Goal: Ask a question: Seek information or help from site administrators or community

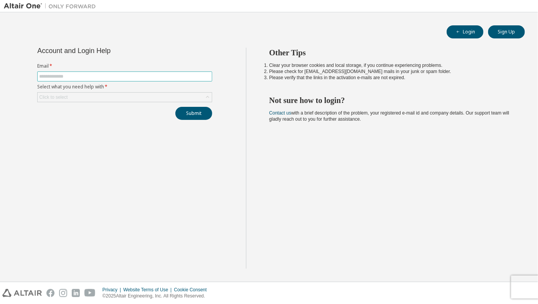
click at [172, 77] on input "text" at bounding box center [124, 76] width 171 height 6
type input "**********"
click at [103, 109] on div "Submit" at bounding box center [124, 113] width 175 height 13
click at [104, 104] on div "**********" at bounding box center [125, 84] width 184 height 72
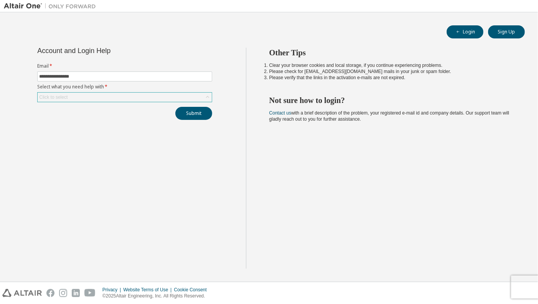
click at [109, 101] on div "Click to select" at bounding box center [125, 96] width 174 height 9
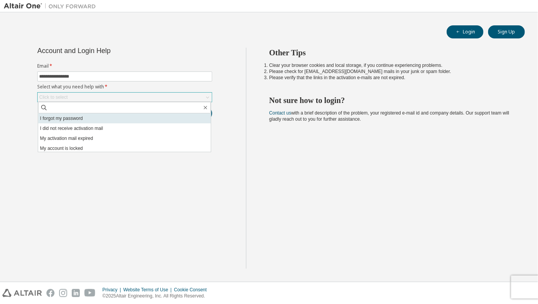
click at [77, 121] on li "I forgot my password" at bounding box center [124, 118] width 173 height 10
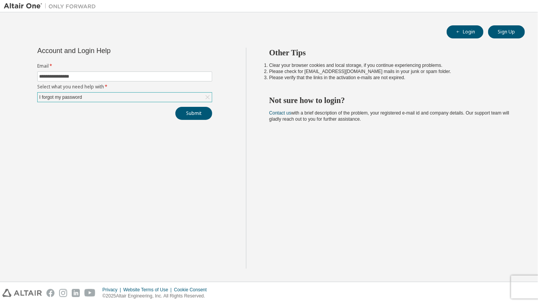
click at [106, 95] on div "I forgot my password" at bounding box center [125, 96] width 174 height 9
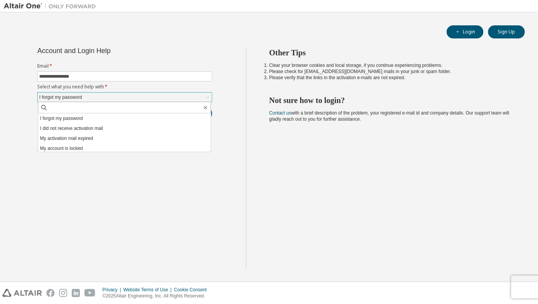
click at [107, 95] on div "I forgot my password" at bounding box center [125, 96] width 174 height 9
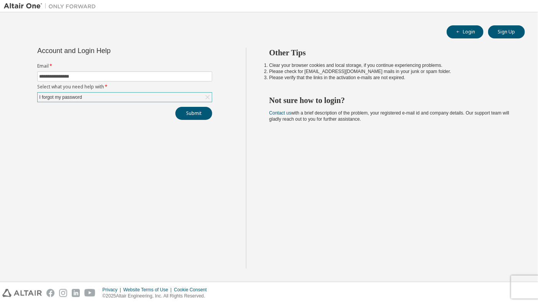
click at [107, 95] on div "I forgot my password" at bounding box center [125, 96] width 174 height 9
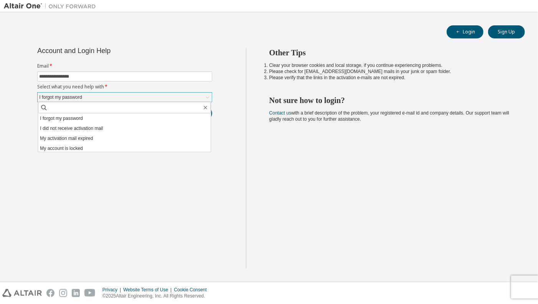
click at [107, 95] on div "I forgot my password" at bounding box center [125, 96] width 174 height 9
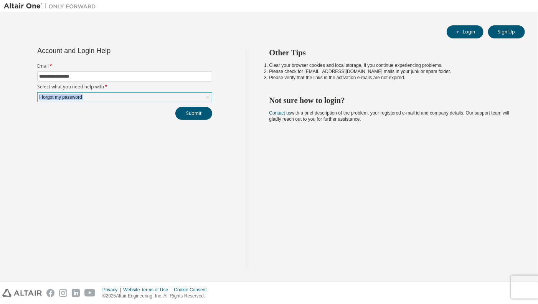
click at [107, 95] on div "I forgot my password" at bounding box center [125, 96] width 174 height 9
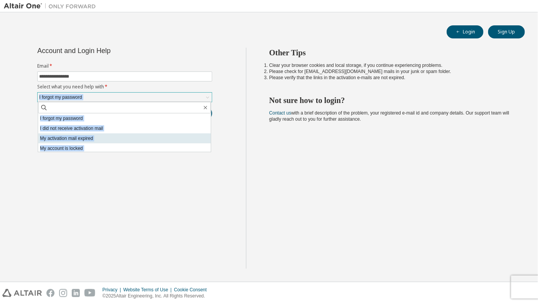
scroll to position [21, 0]
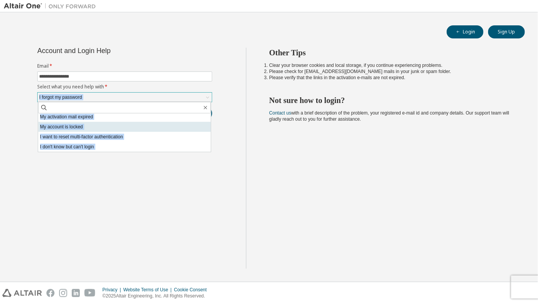
click at [72, 126] on li "My account is locked" at bounding box center [124, 127] width 173 height 10
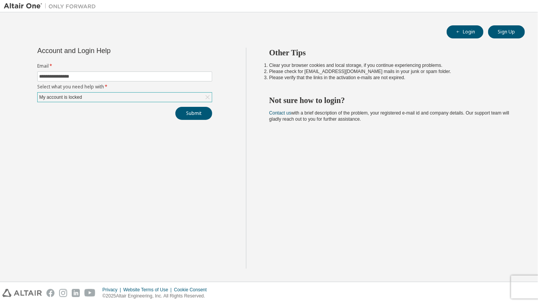
click at [88, 102] on div "**********" at bounding box center [125, 84] width 184 height 72
click at [88, 99] on div "My account is locked" at bounding box center [125, 96] width 174 height 9
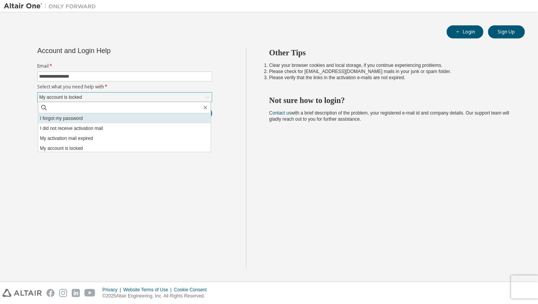
click at [86, 118] on li "I forgot my password" at bounding box center [124, 118] width 173 height 10
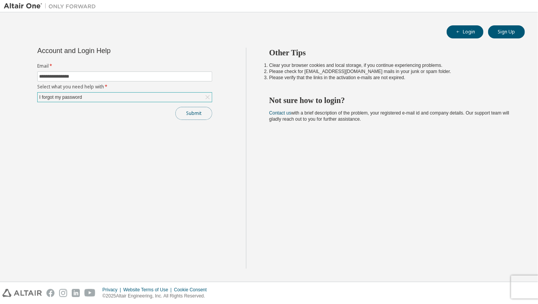
click at [184, 113] on button "Submit" at bounding box center [193, 113] width 37 height 13
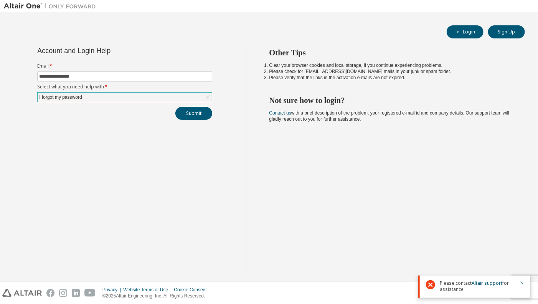
click at [434, 289] on icon at bounding box center [430, 284] width 9 height 9
click at [468, 28] on button "Login" at bounding box center [465, 31] width 37 height 13
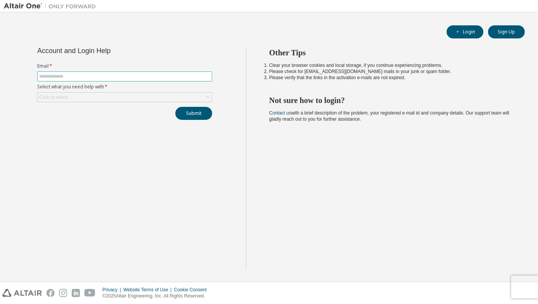
click at [137, 78] on input "text" at bounding box center [124, 76] width 171 height 6
type input "**********"
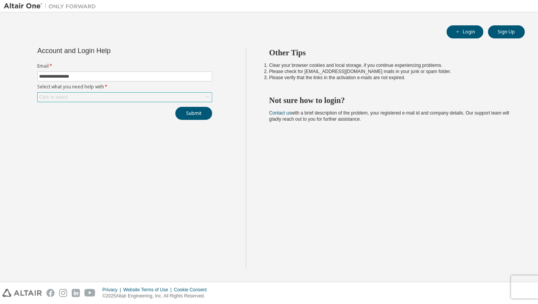
click at [128, 96] on div "Click to select" at bounding box center [125, 96] width 174 height 9
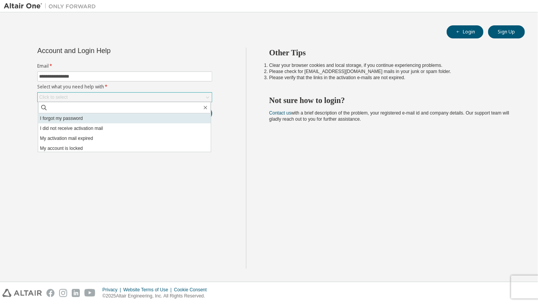
click at [109, 116] on li "I forgot my password" at bounding box center [124, 118] width 173 height 10
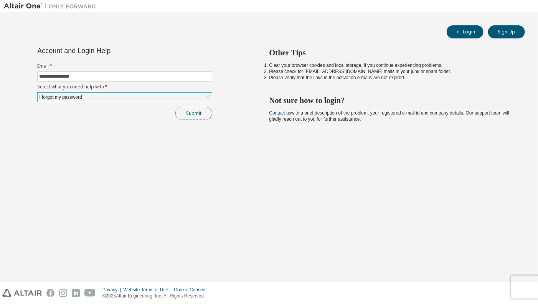
click at [206, 111] on button "Submit" at bounding box center [193, 113] width 37 height 13
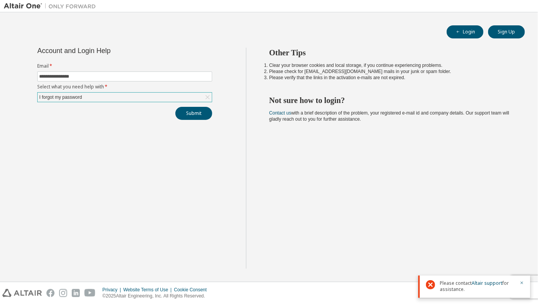
click at [434, 280] on icon at bounding box center [430, 284] width 9 height 9
click at [26, 0] on div at bounding box center [50, 6] width 100 height 12
click at [29, 9] on img at bounding box center [52, 6] width 96 height 8
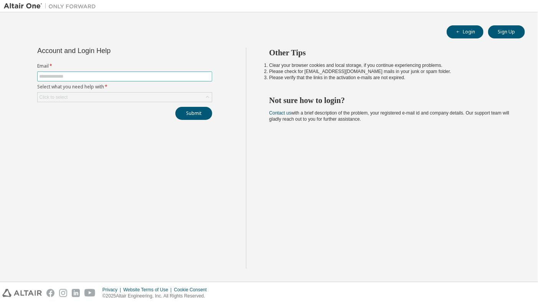
click at [112, 78] on input "text" at bounding box center [124, 76] width 171 height 6
type input "**********"
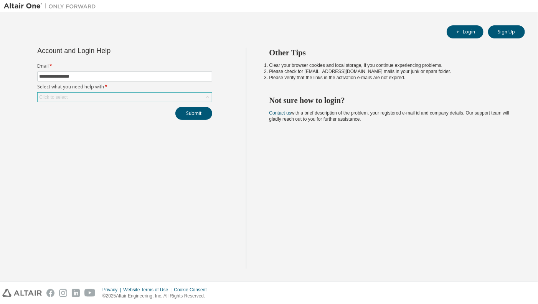
click at [116, 96] on div "Click to select" at bounding box center [125, 96] width 174 height 9
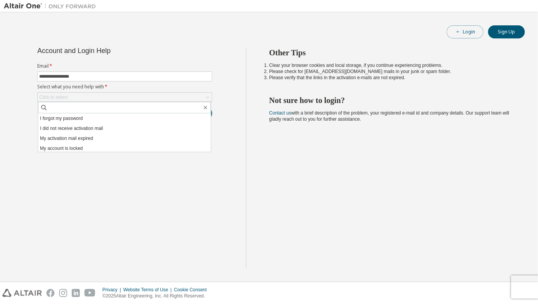
click at [461, 29] on span "button" at bounding box center [458, 32] width 6 height 6
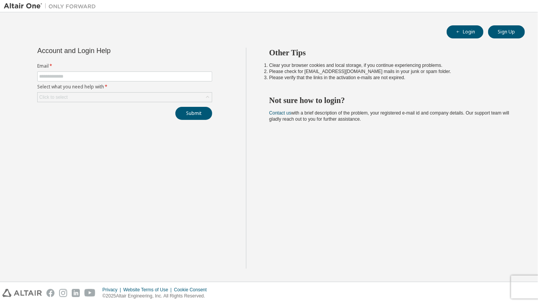
click at [155, 71] on form "Email * Select what you need help with * Click to select" at bounding box center [124, 82] width 175 height 39
click at [155, 74] on input "text" at bounding box center [124, 76] width 171 height 6
type input "**********"
click at [129, 101] on div "Click to select" at bounding box center [125, 96] width 174 height 9
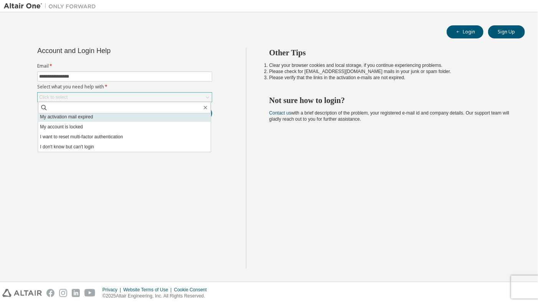
scroll to position [21, 0]
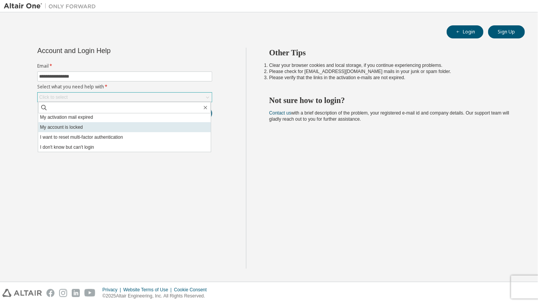
click at [92, 128] on li "My account is locked" at bounding box center [124, 127] width 173 height 10
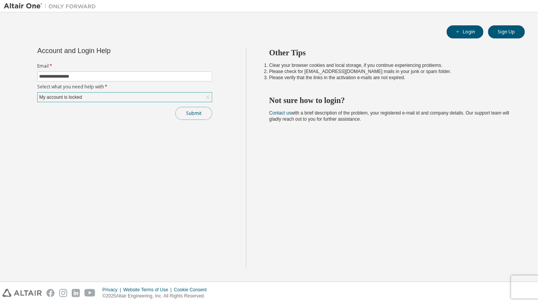
click at [201, 116] on button "Submit" at bounding box center [193, 113] width 37 height 13
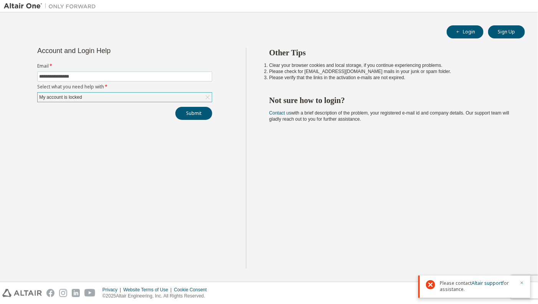
click at [522, 282] on icon "button" at bounding box center [522, 282] width 3 height 3
